Goal: Information Seeking & Learning: Learn about a topic

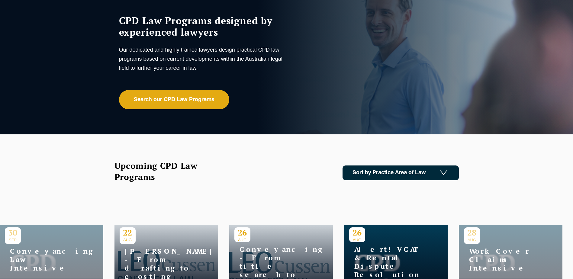
scroll to position [60, 0]
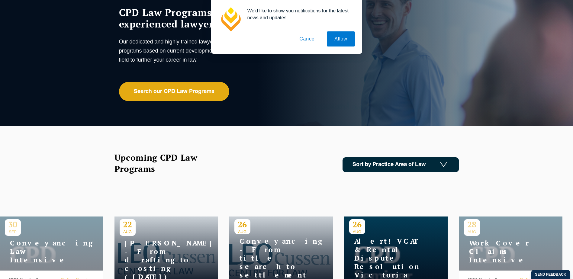
click at [307, 39] on button "Cancel" at bounding box center [308, 38] width 32 height 15
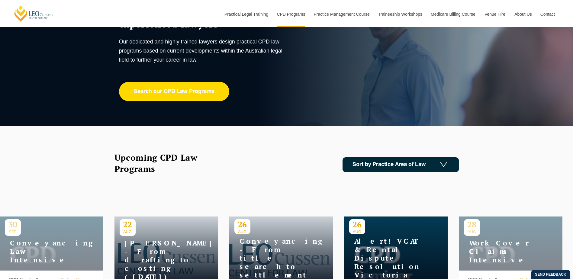
click at [206, 92] on link "Search our CPD Law Programs" at bounding box center [174, 91] width 110 height 19
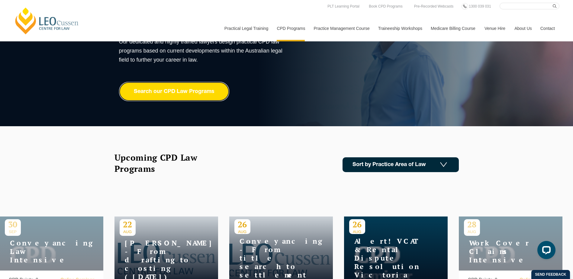
scroll to position [0, 0]
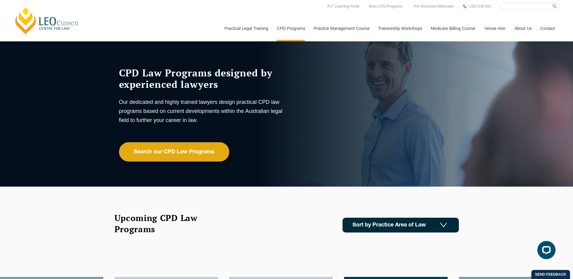
click at [508, 7] on input "Search here" at bounding box center [529, 6] width 60 height 7
type input "CPD Tracker"
click at [553, 3] on button "submit" at bounding box center [556, 6] width 7 height 7
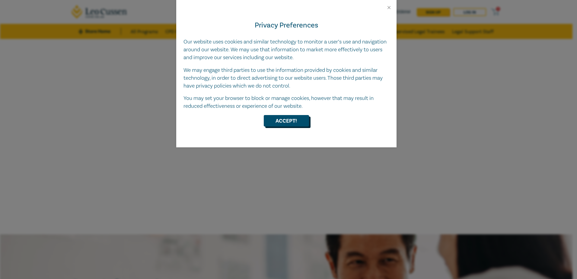
click at [295, 120] on button "Accept!" at bounding box center [286, 120] width 45 height 11
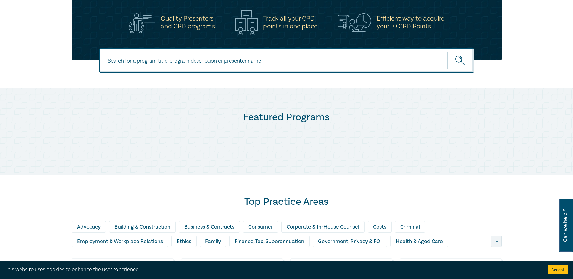
scroll to position [362, 0]
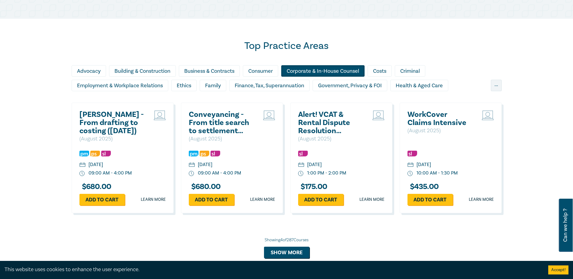
click at [309, 72] on div "Corporate & In-House Counsel" at bounding box center [322, 70] width 83 height 11
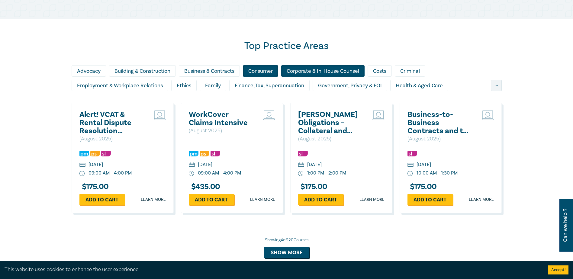
click at [265, 66] on div "Consumer" at bounding box center [260, 70] width 35 height 11
click at [294, 70] on div "Corporate & In-House Counsel" at bounding box center [322, 70] width 83 height 11
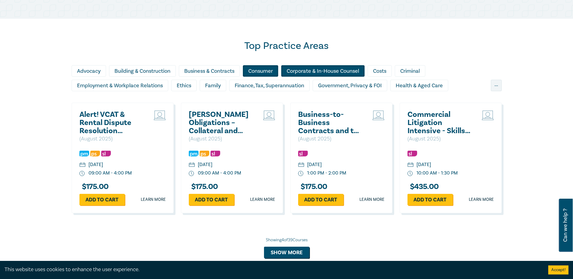
click at [334, 72] on div "Corporate & In-House Counsel" at bounding box center [322, 70] width 83 height 11
click at [264, 73] on div "Consumer" at bounding box center [260, 70] width 35 height 11
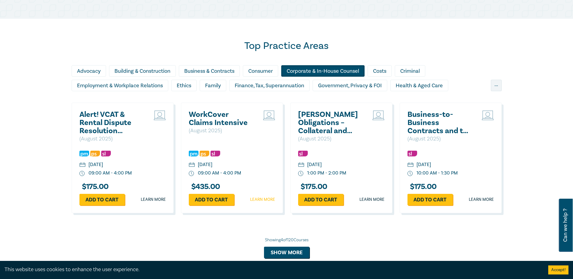
click at [266, 199] on link "Learn more" at bounding box center [262, 200] width 25 height 6
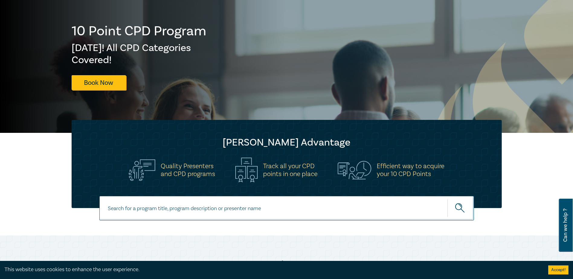
scroll to position [53, 0]
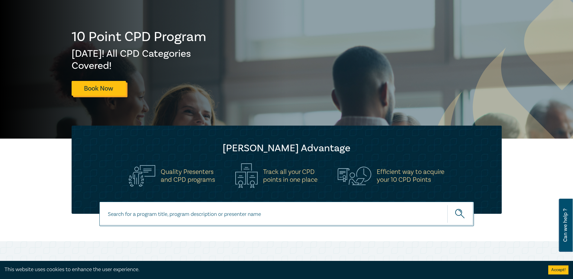
click at [106, 89] on link "Book Now" at bounding box center [99, 88] width 54 height 15
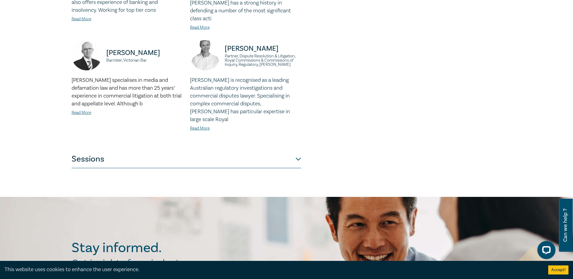
scroll to position [453, 0]
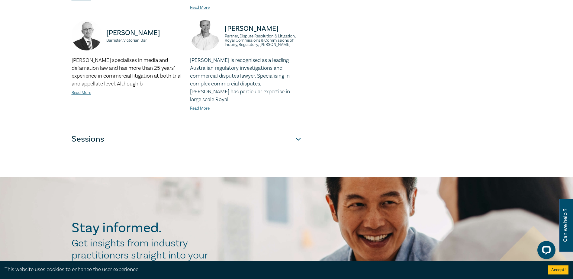
click at [296, 130] on button "Sessions" at bounding box center [187, 139] width 230 height 18
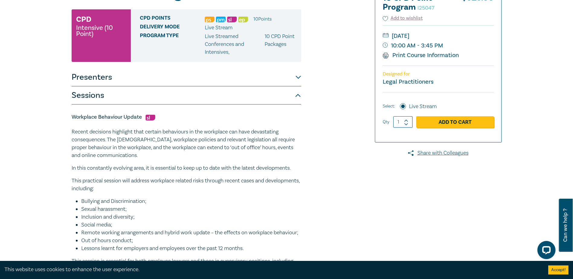
scroll to position [0, 0]
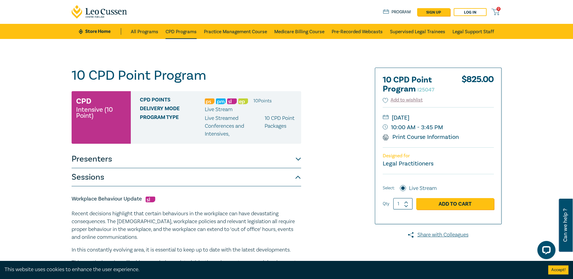
click at [181, 31] on link "CPD Programs" at bounding box center [180, 31] width 31 height 15
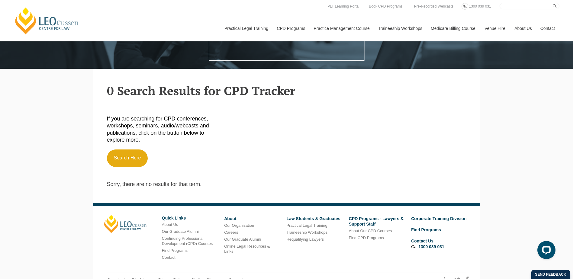
scroll to position [99, 0]
